Goal: Entertainment & Leisure: Consume media (video, audio)

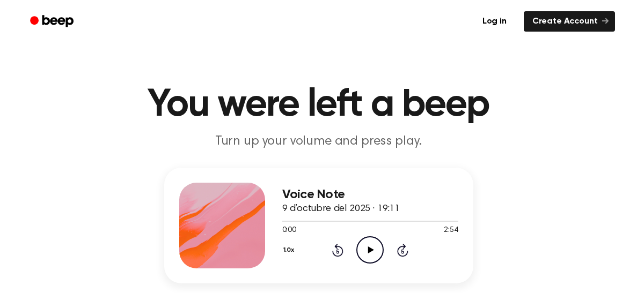
click at [369, 239] on icon "Play Audio" at bounding box center [369, 249] width 27 height 27
click at [373, 249] on icon "Play Audio" at bounding box center [369, 249] width 27 height 27
click at [367, 249] on icon "Pause Audio" at bounding box center [369, 249] width 27 height 27
